Goal: Information Seeking & Learning: Understand process/instructions

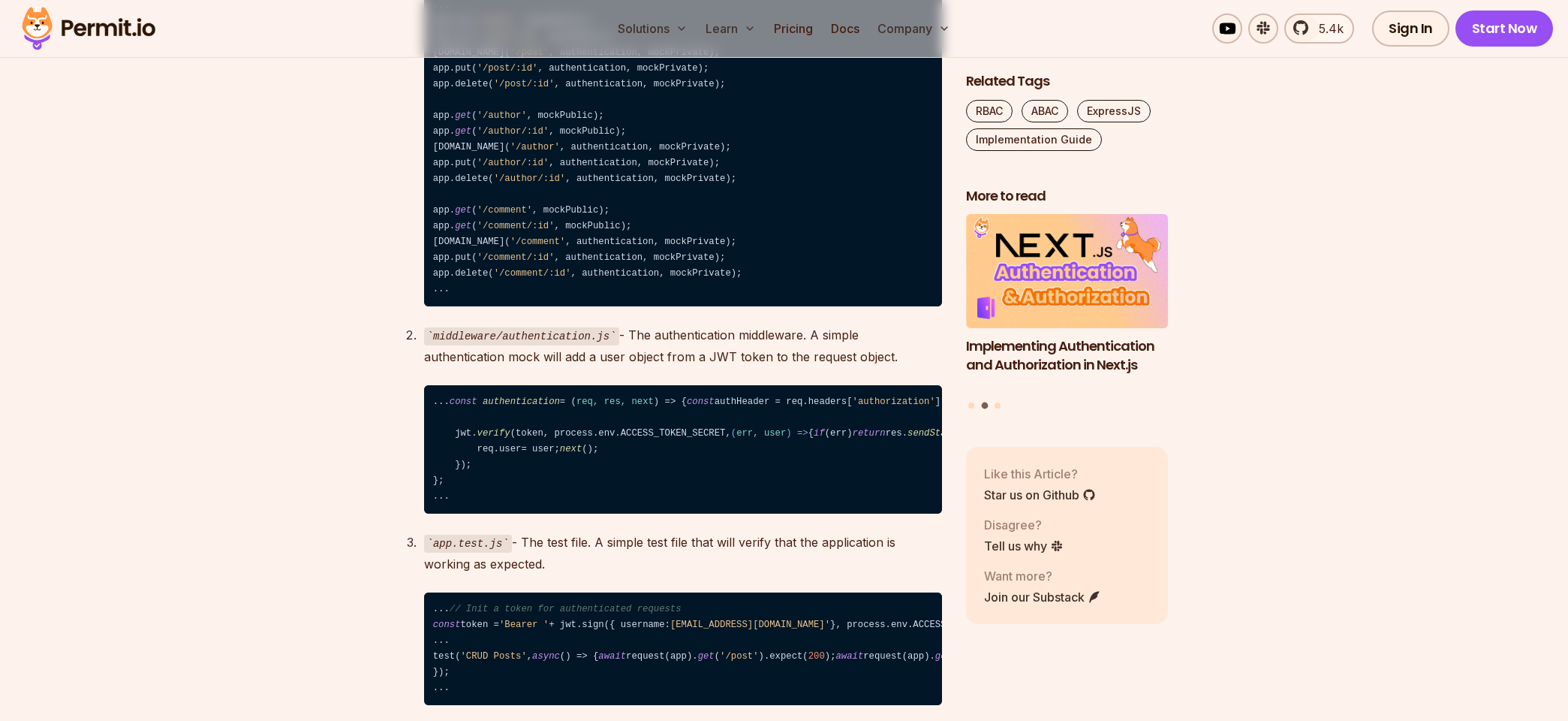
scroll to position [2440, 0]
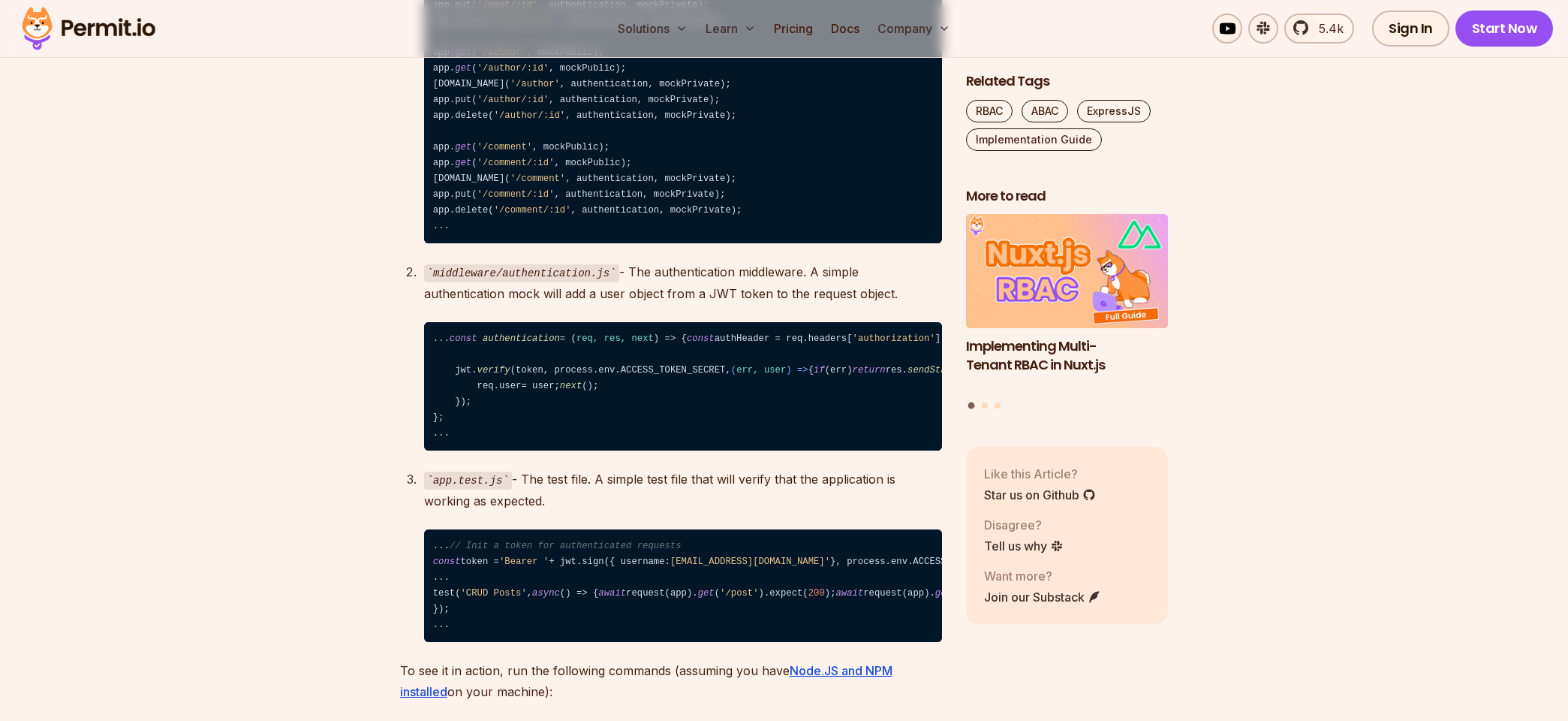
drag, startPoint x: 538, startPoint y: 444, endPoint x: 758, endPoint y: 441, distance: 220.0
click at [758, 441] on code "... const authentication = ( req, res, next ) => { const authHeader = req. head…" at bounding box center [682, 386] width 517 height 129
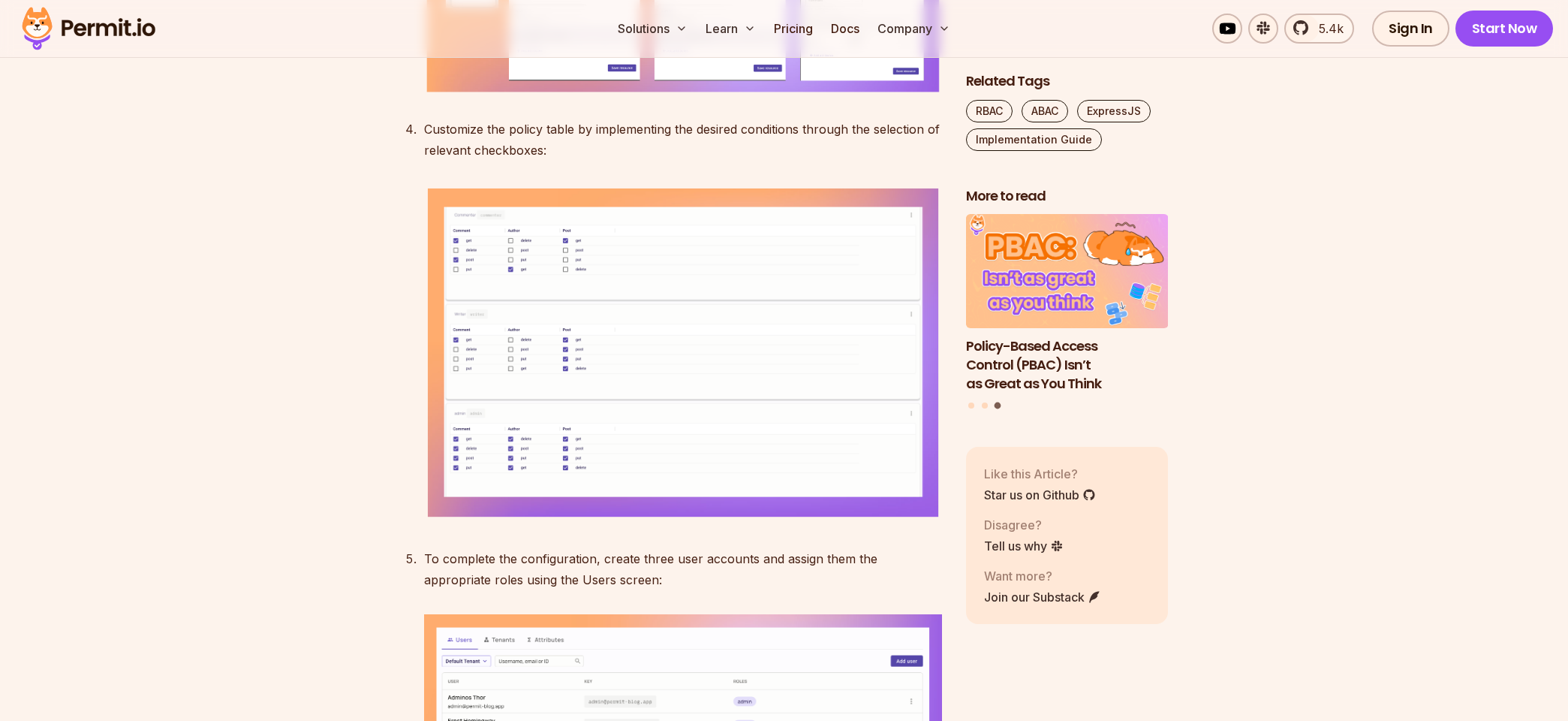
scroll to position [5522, 0]
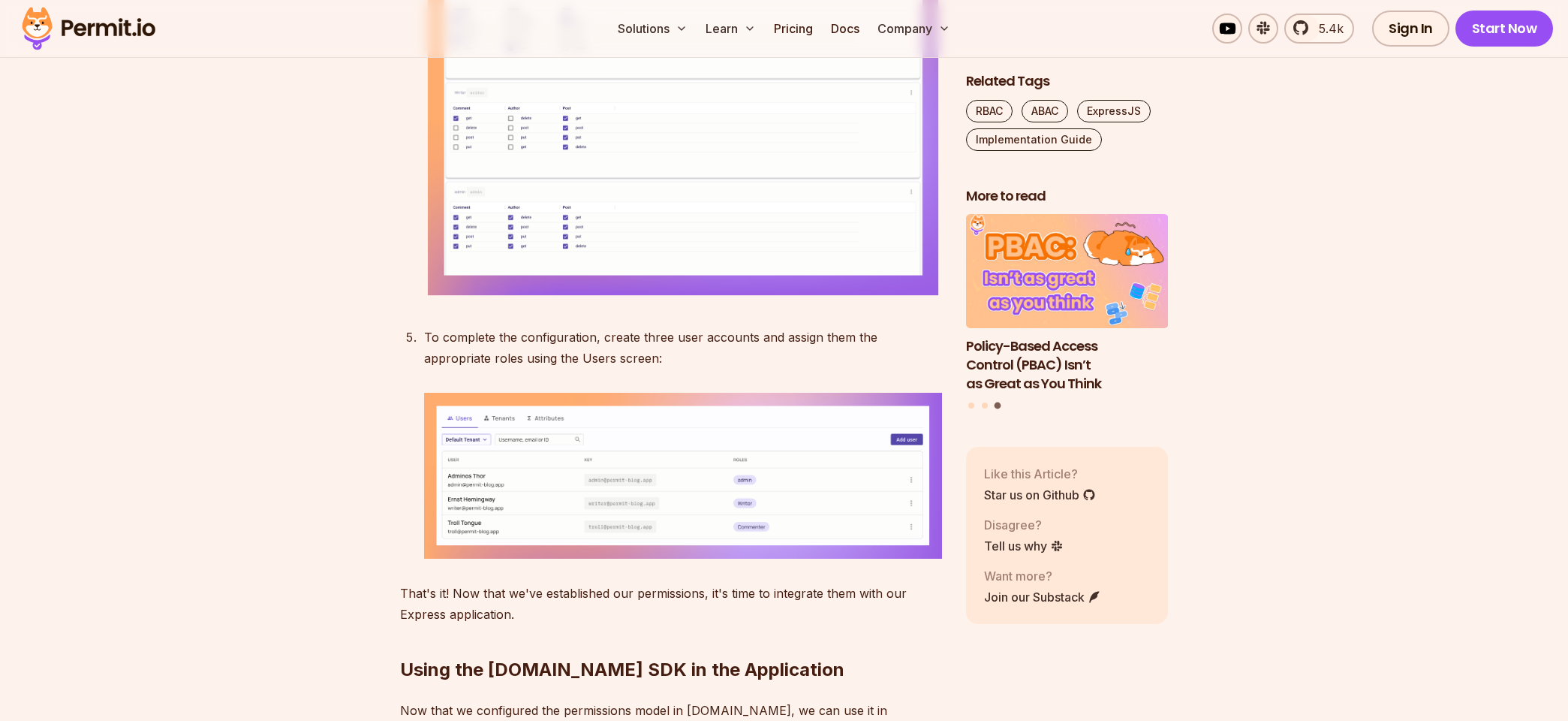
click at [834, 303] on img at bounding box center [682, 133] width 517 height 340
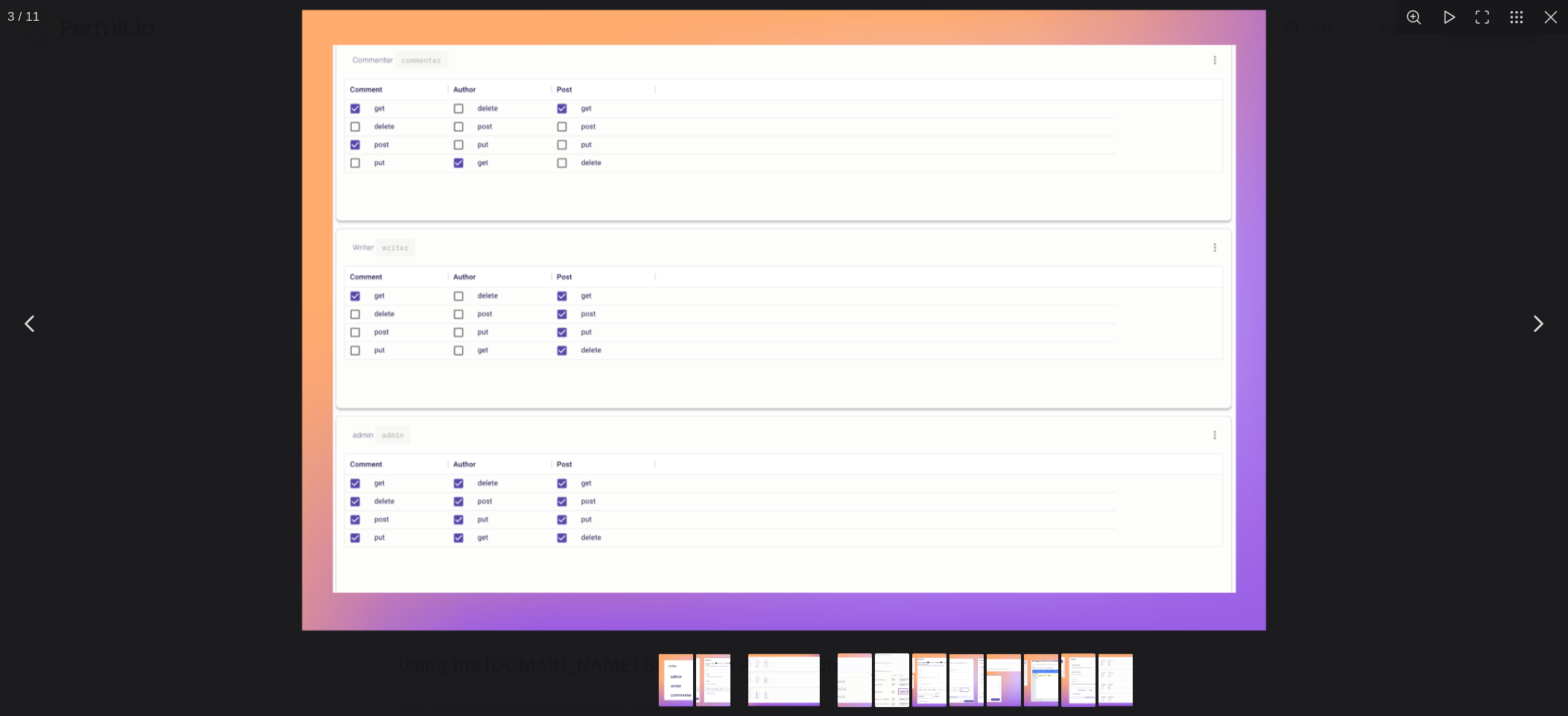
click at [700, 357] on img "You can close this modal content with the ESC key" at bounding box center [784, 323] width 978 height 641
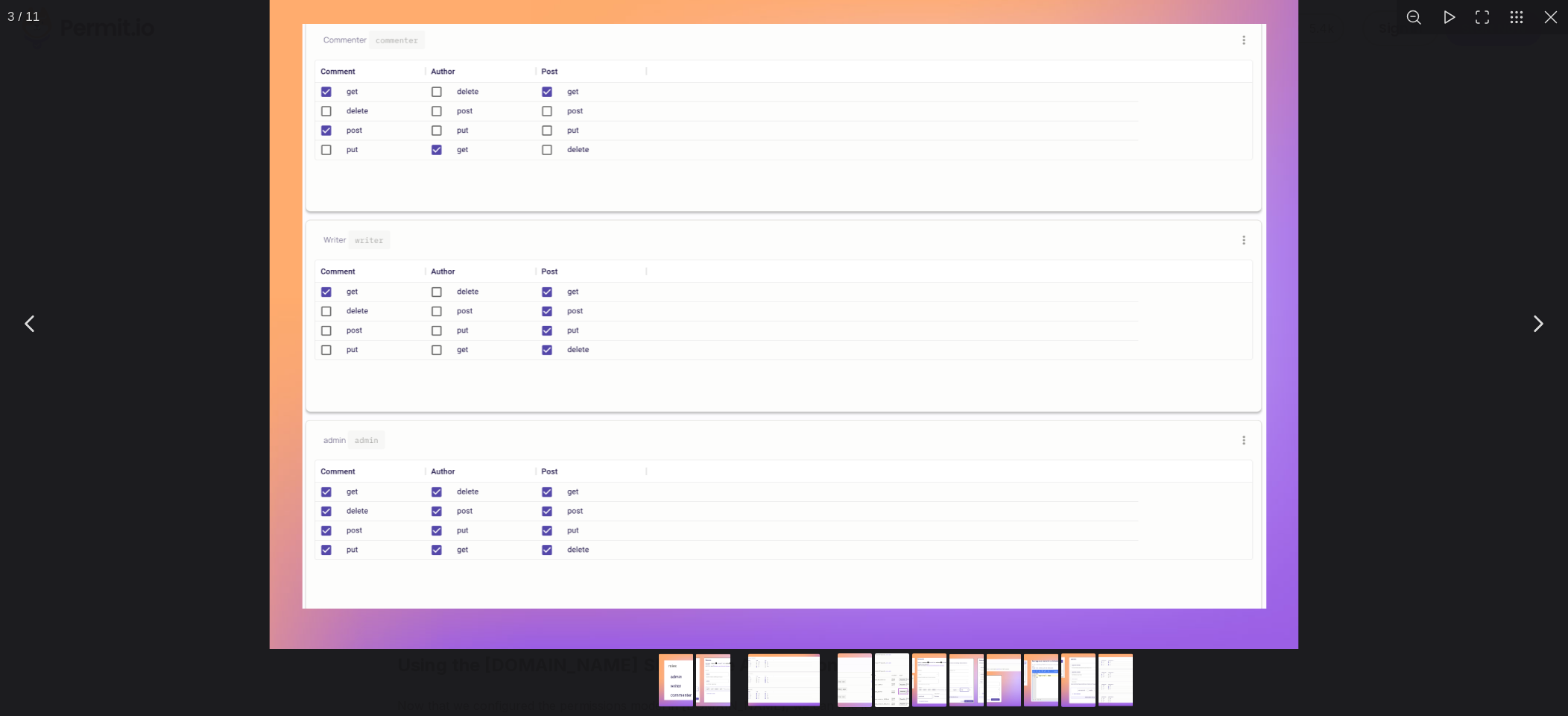
click at [691, 358] on img "You can close this modal content with the ESC key" at bounding box center [784, 322] width 1044 height 684
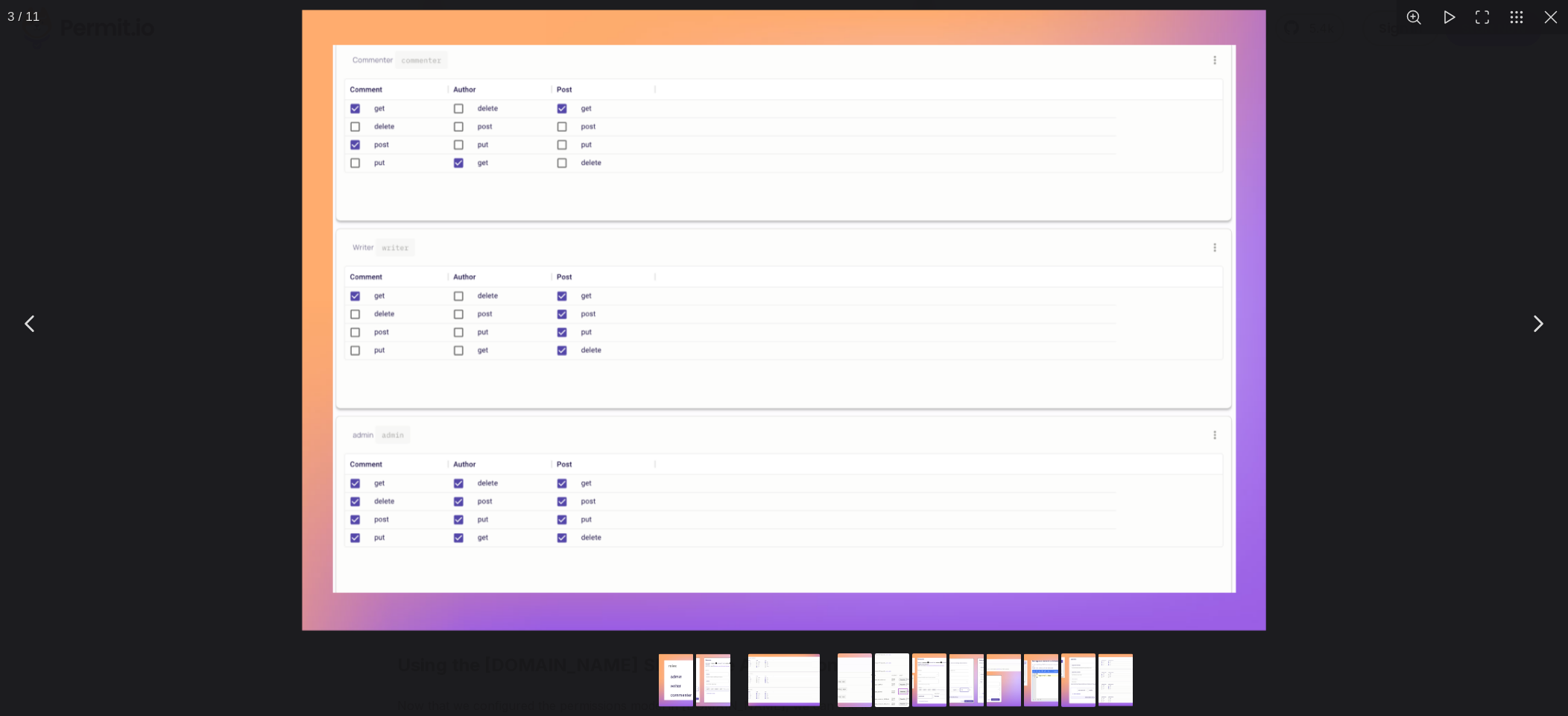
click at [1535, 331] on button "You can close this modal content with the ESC key" at bounding box center [1537, 323] width 37 height 37
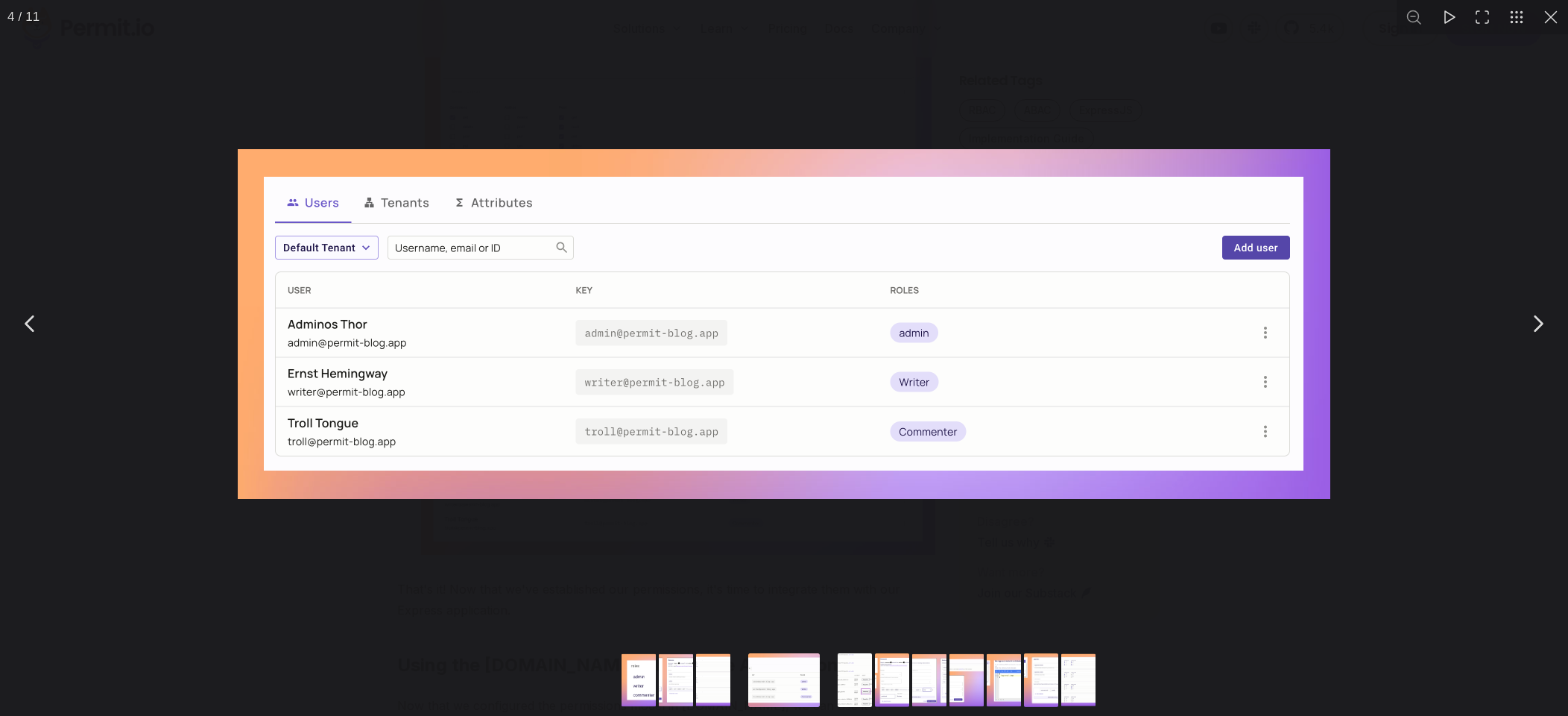
click at [1536, 330] on button "You can close this modal content with the ESC key" at bounding box center [1537, 323] width 37 height 37
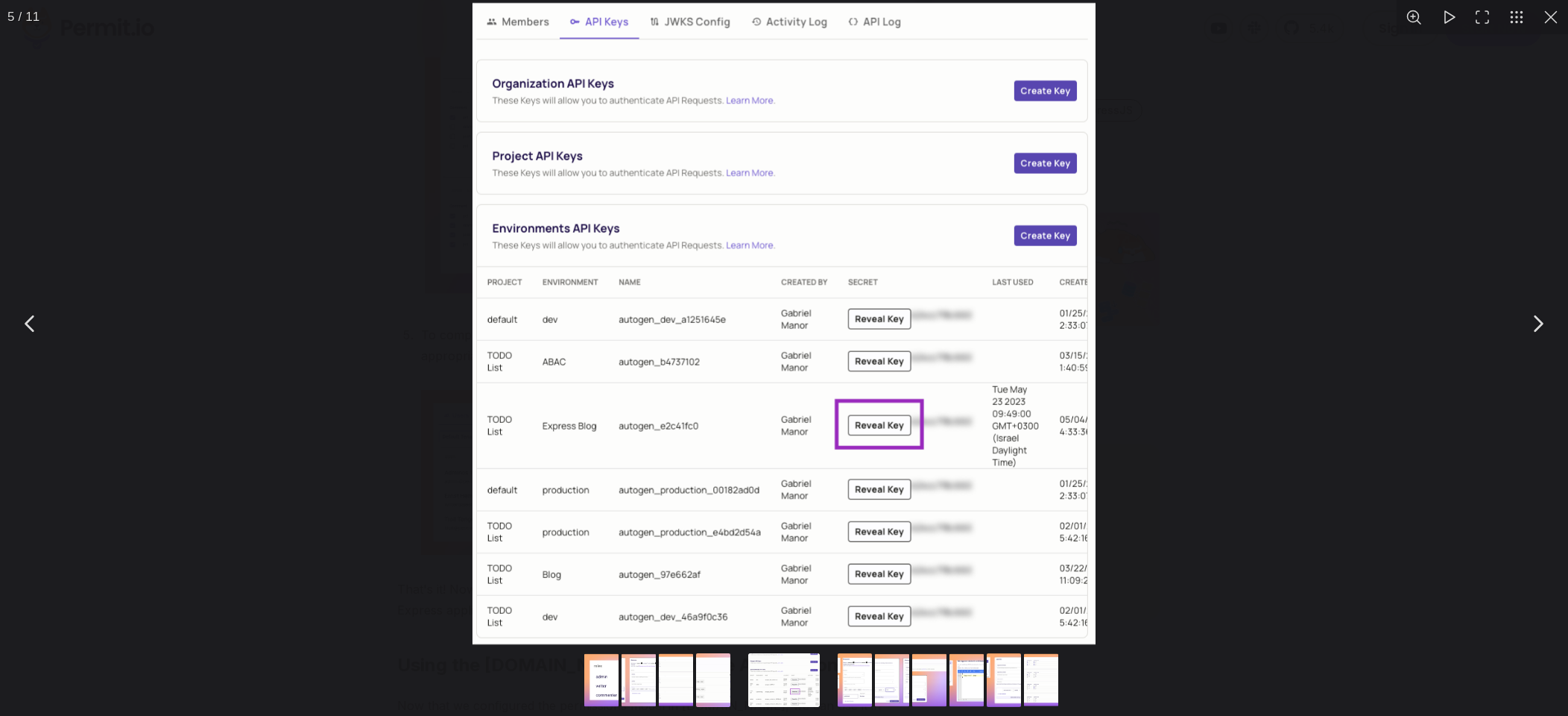
click at [1531, 342] on button "You can close this modal content with the ESC key" at bounding box center [1537, 323] width 37 height 37
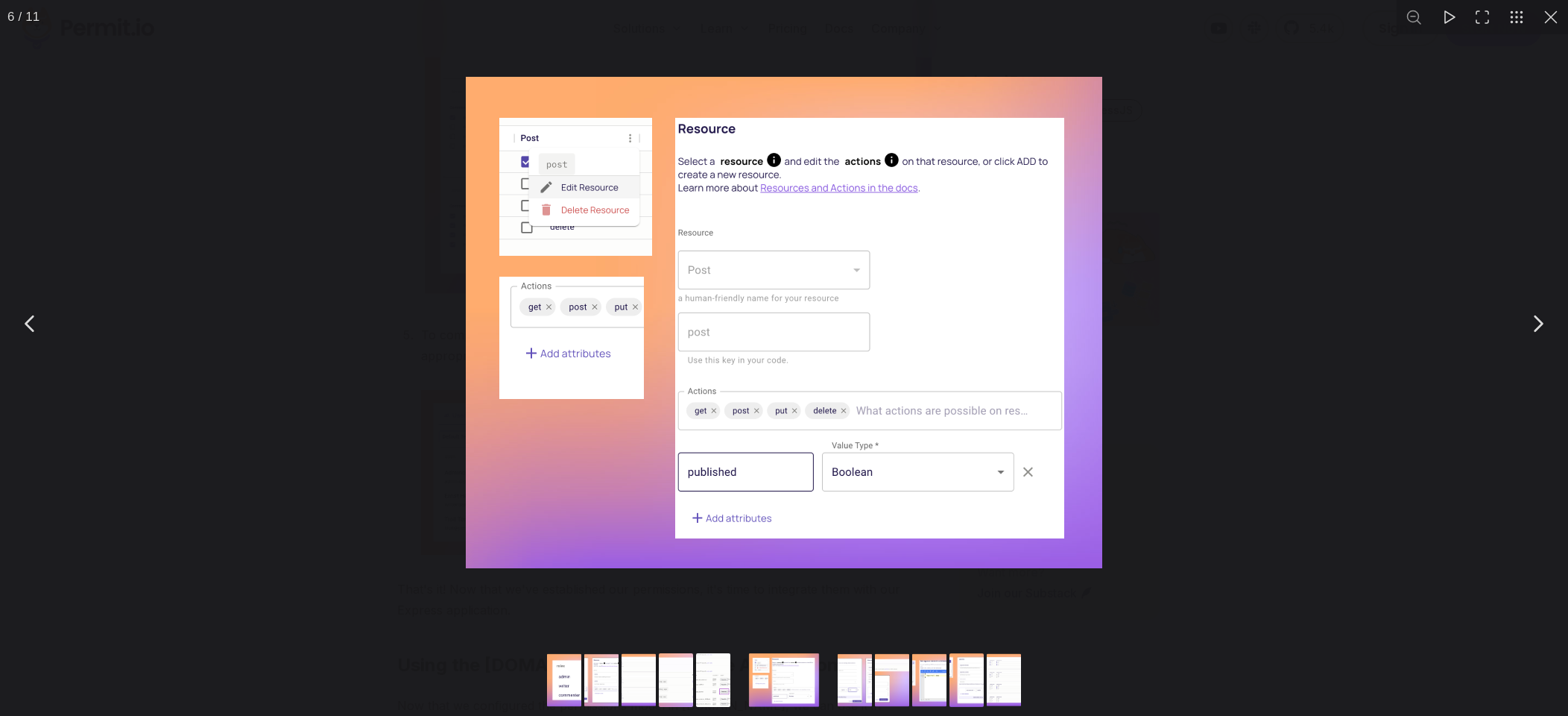
click at [1532, 334] on button "You can close this modal content with the ESC key" at bounding box center [1537, 323] width 37 height 37
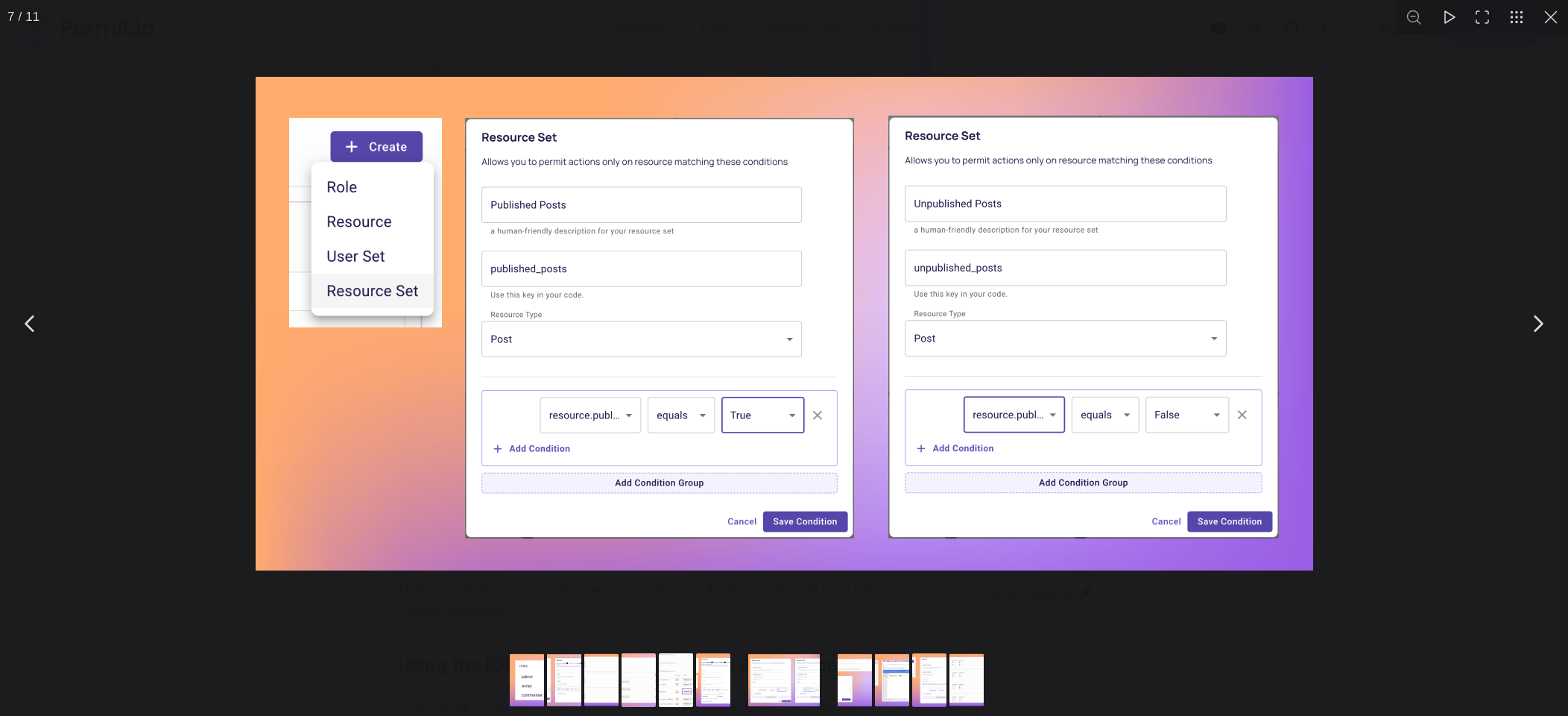
click at [1532, 334] on button "You can close this modal content with the ESC key" at bounding box center [1537, 323] width 37 height 37
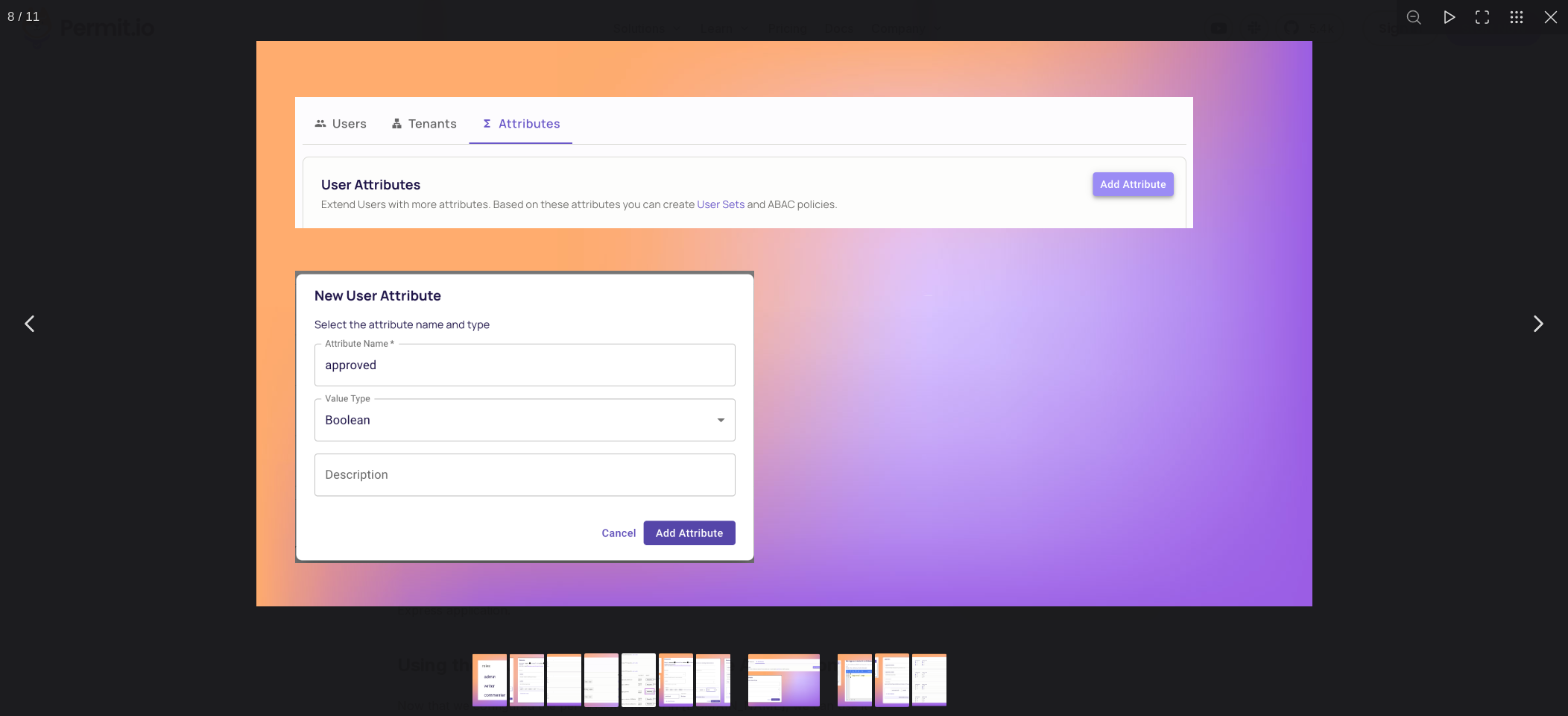
click at [1532, 334] on button "You can close this modal content with the ESC key" at bounding box center [1537, 323] width 37 height 37
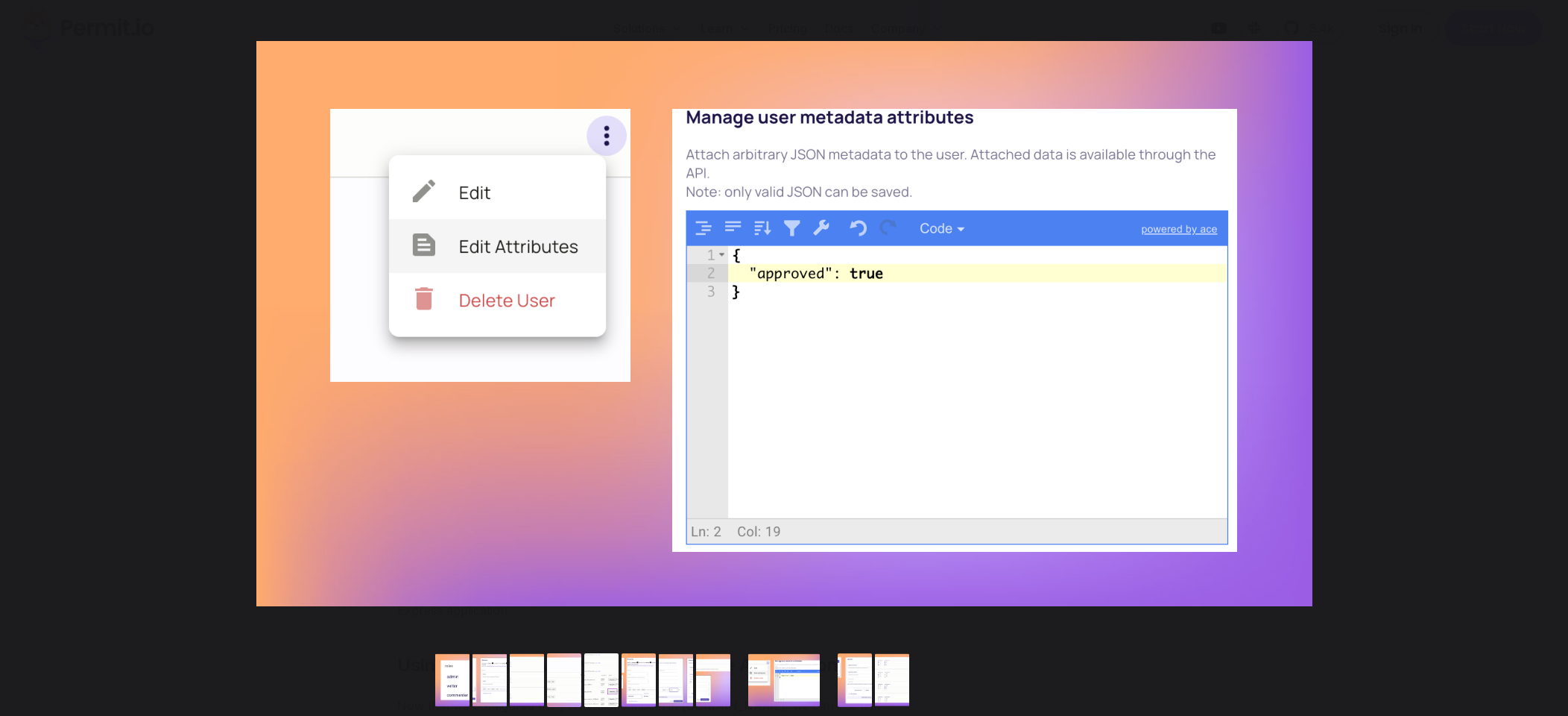
click at [1532, 334] on button "You can close this modal content with the ESC key" at bounding box center [1537, 323] width 37 height 37
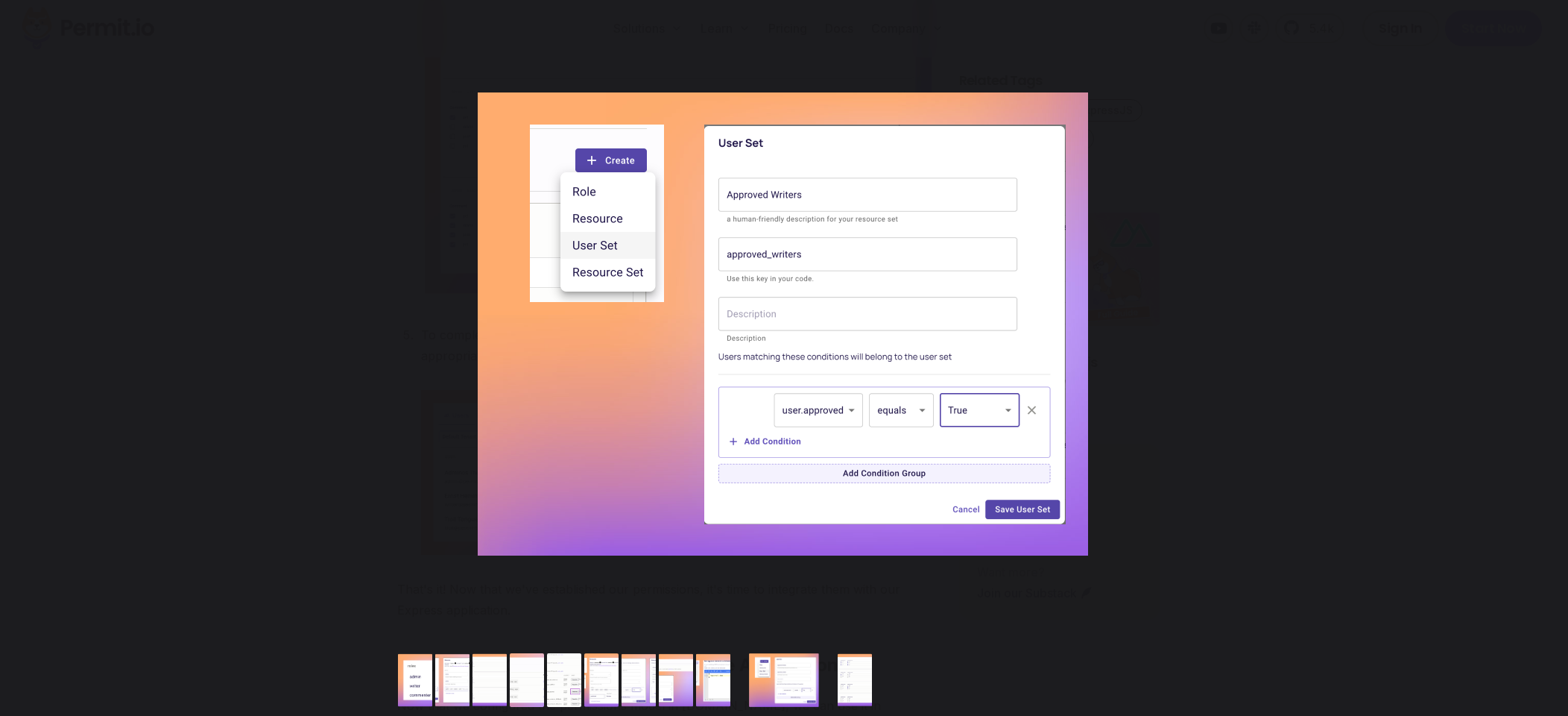
click at [1532, 334] on button "You can close this modal content with the ESC key" at bounding box center [1537, 323] width 37 height 37
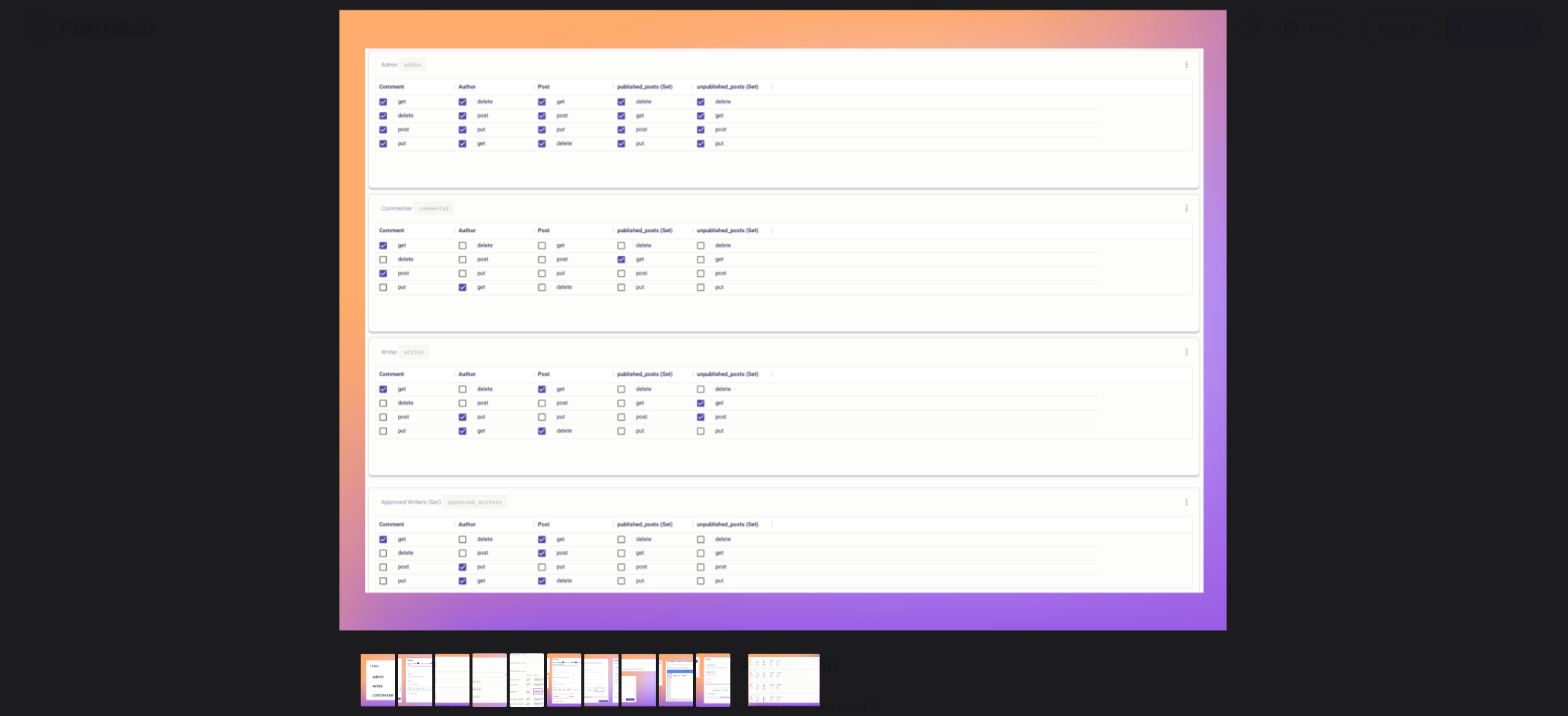
click at [1532, 334] on button "You can close this modal content with the ESC key" at bounding box center [1537, 323] width 37 height 37
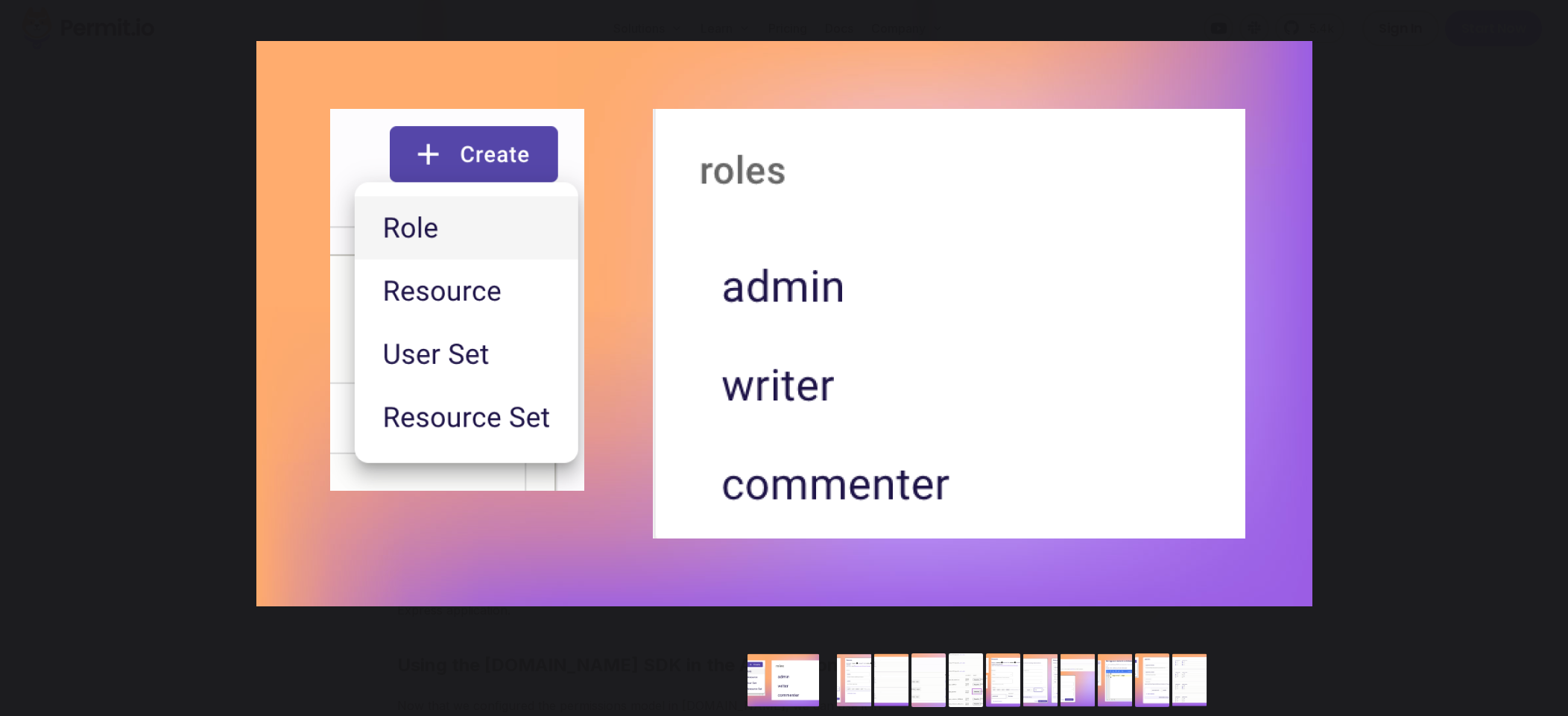
click at [1532, 334] on button "You can close this modal content with the ESC key" at bounding box center [1537, 323] width 37 height 37
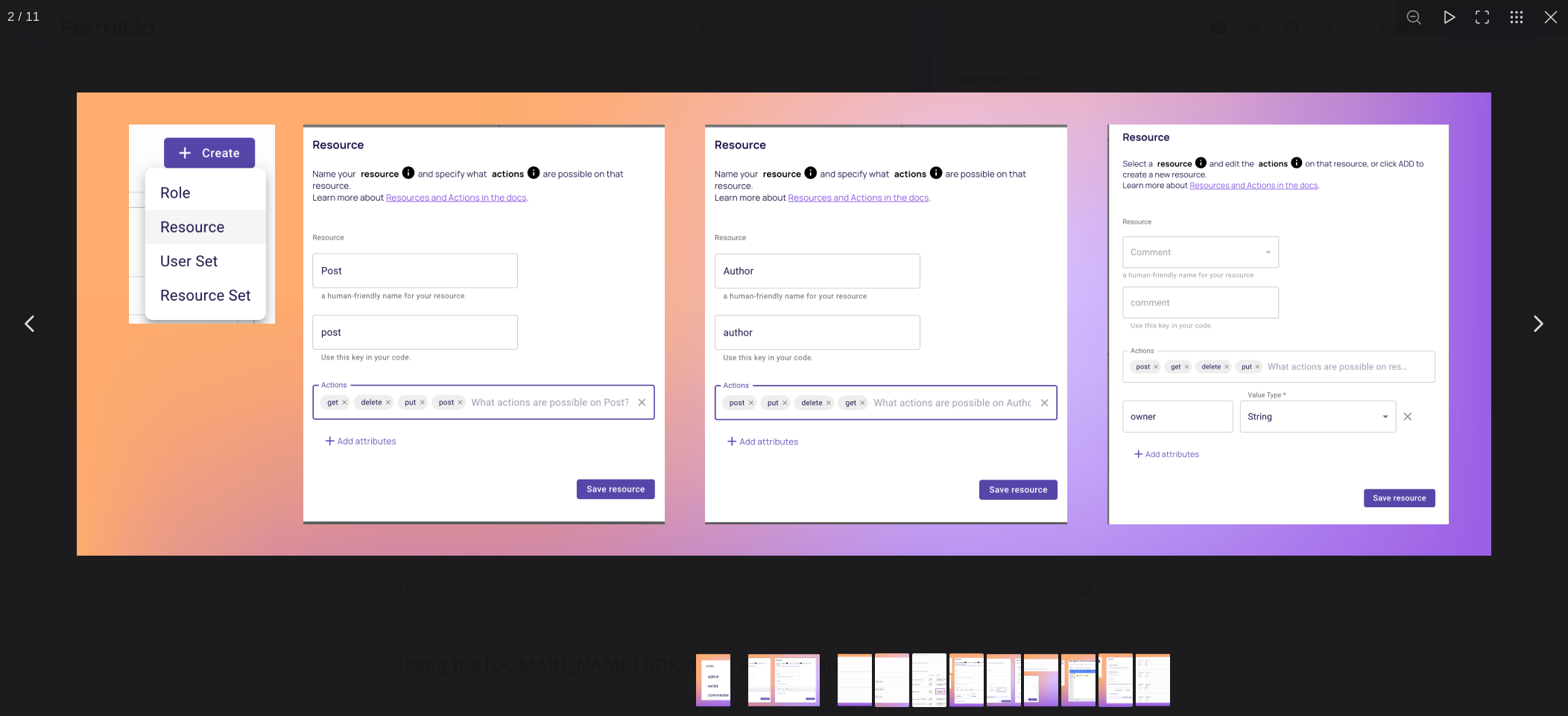
click at [1547, 21] on button "You can close this modal content with the ESC key" at bounding box center [1550, 17] width 35 height 35
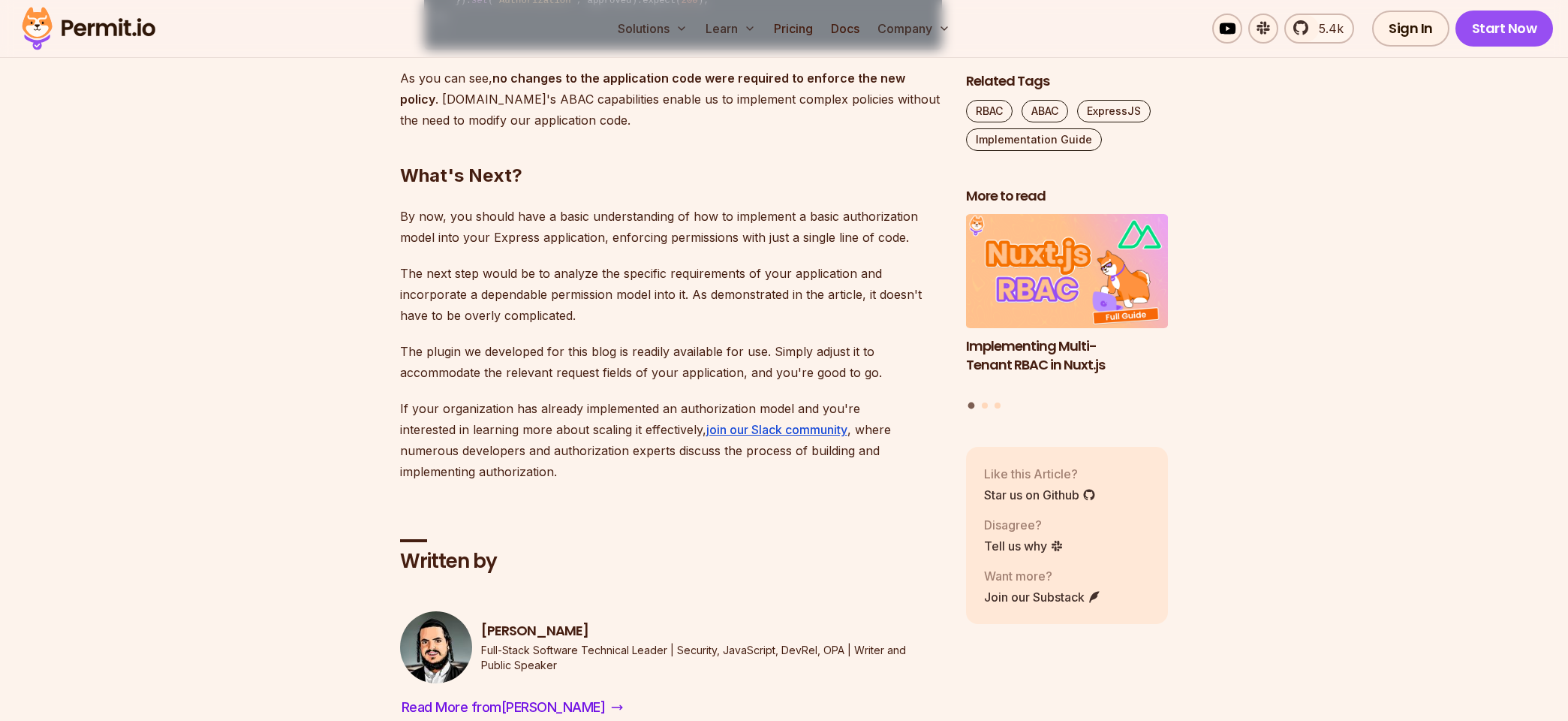
scroll to position [5522, 0]
